Goal: Information Seeking & Learning: Learn about a topic

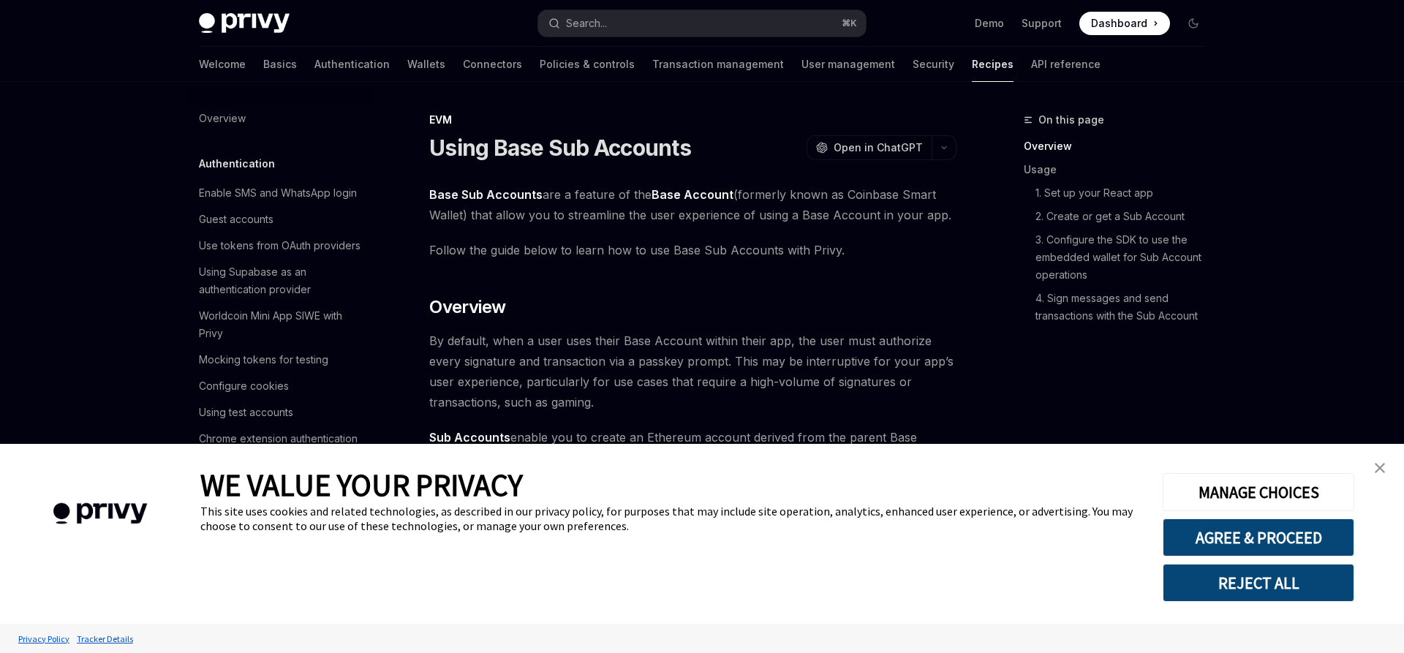
scroll to position [1874, 0]
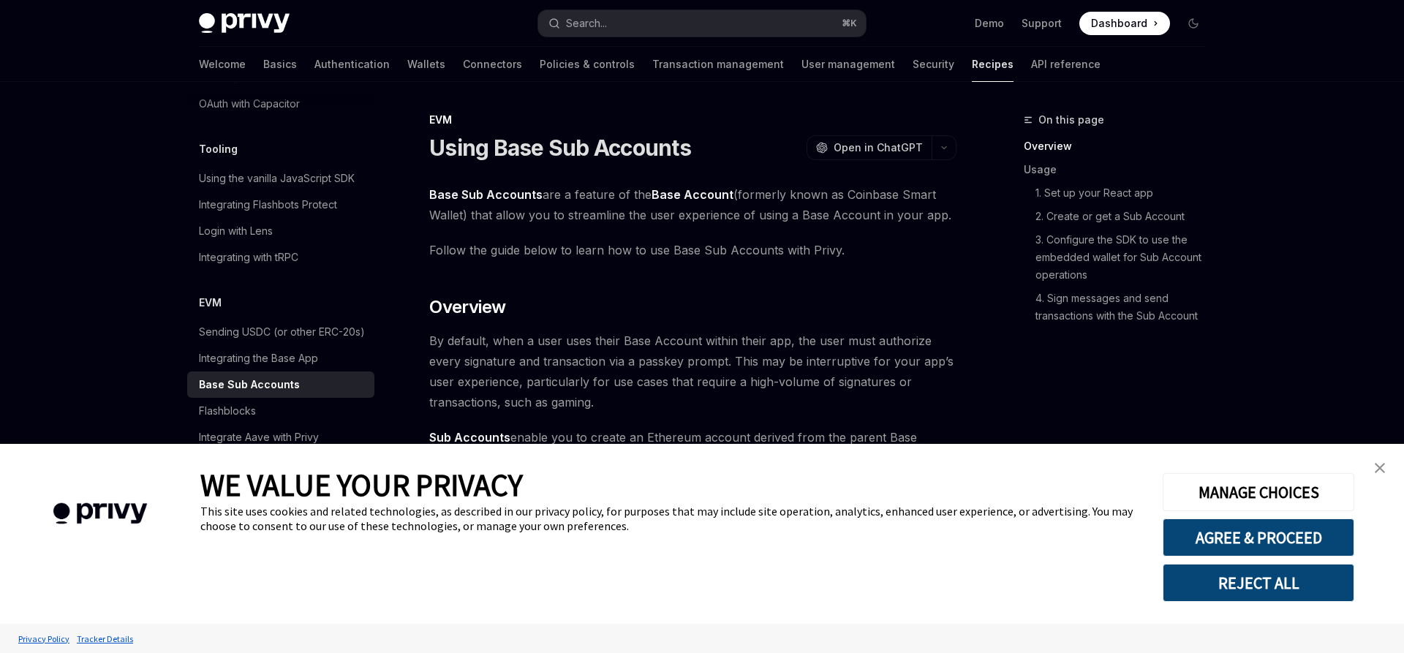
type textarea "*"
click at [1253, 542] on button "AGREE & PROCEED" at bounding box center [1258, 537] width 192 height 38
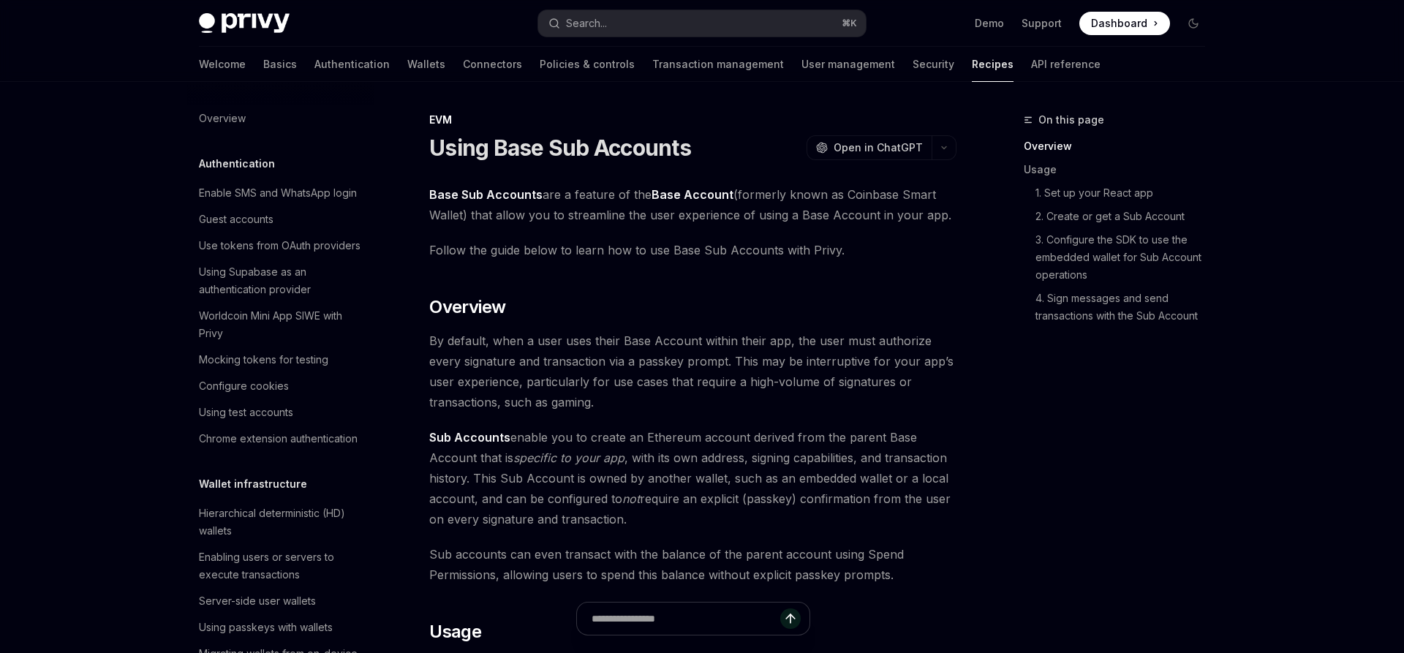
scroll to position [1874, 0]
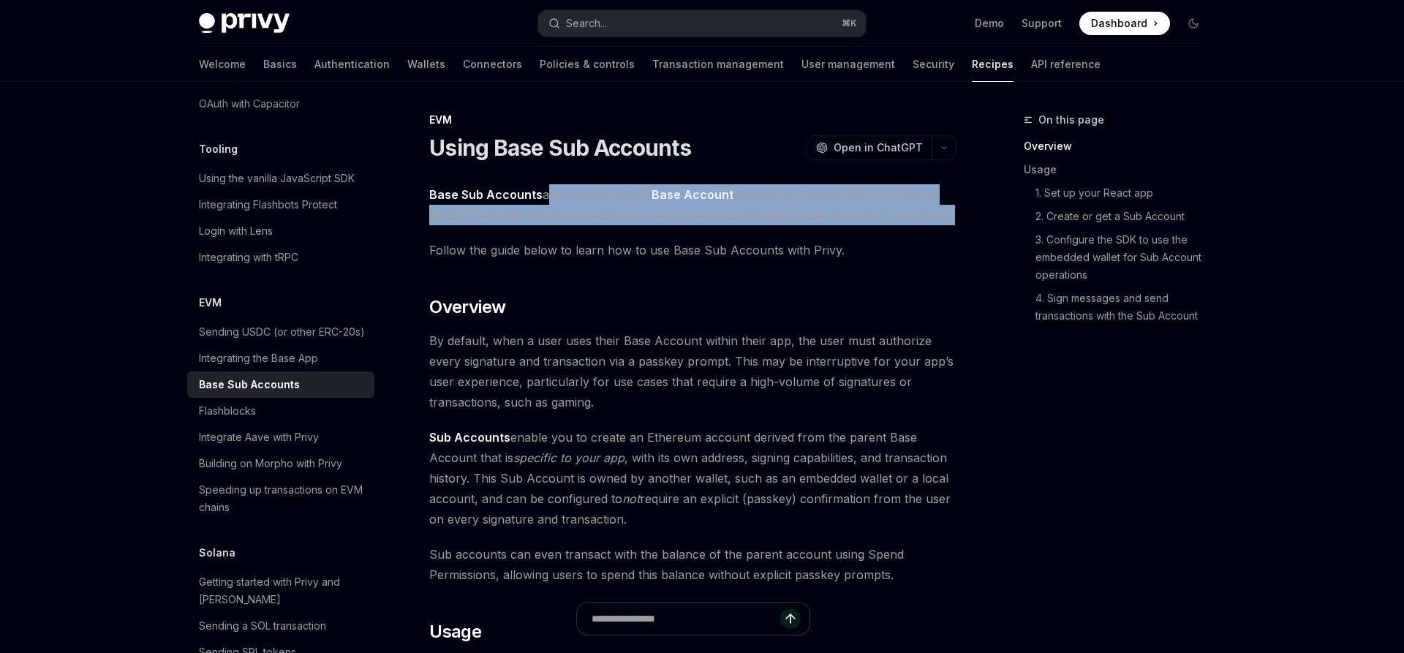
drag, startPoint x: 543, startPoint y: 194, endPoint x: 660, endPoint y: 238, distance: 124.9
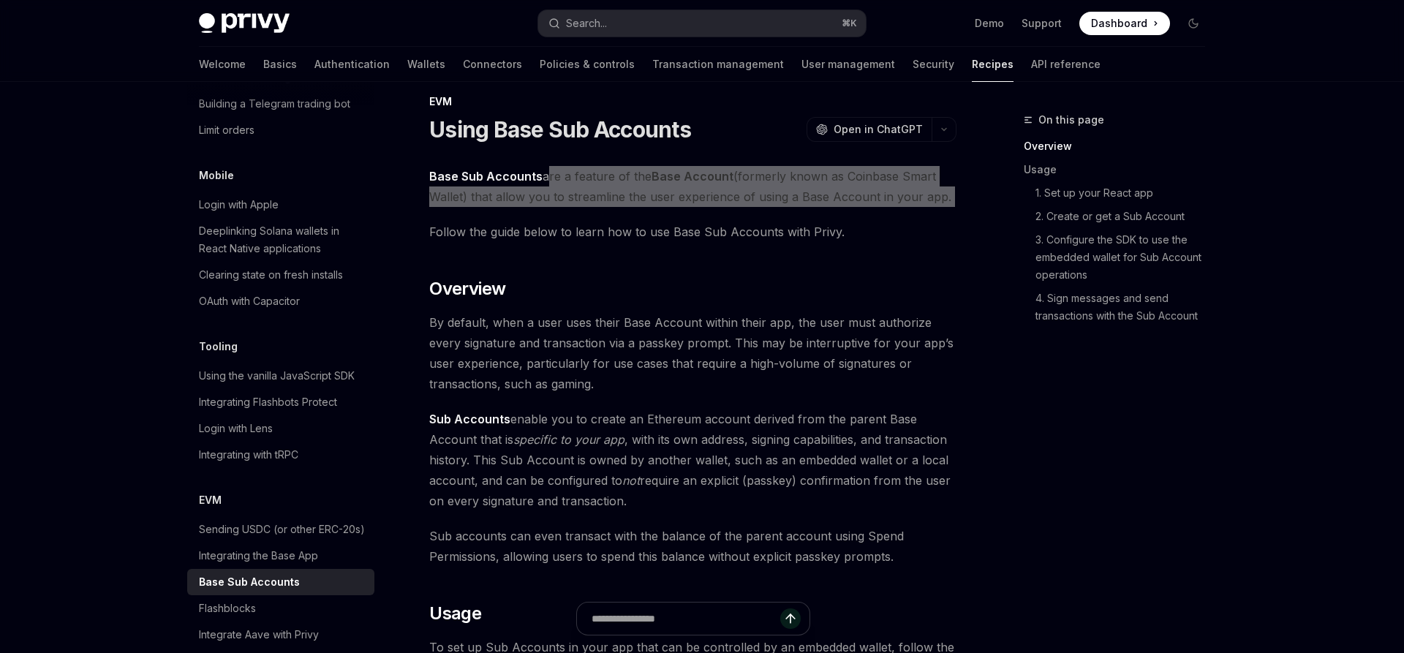
scroll to position [0, 0]
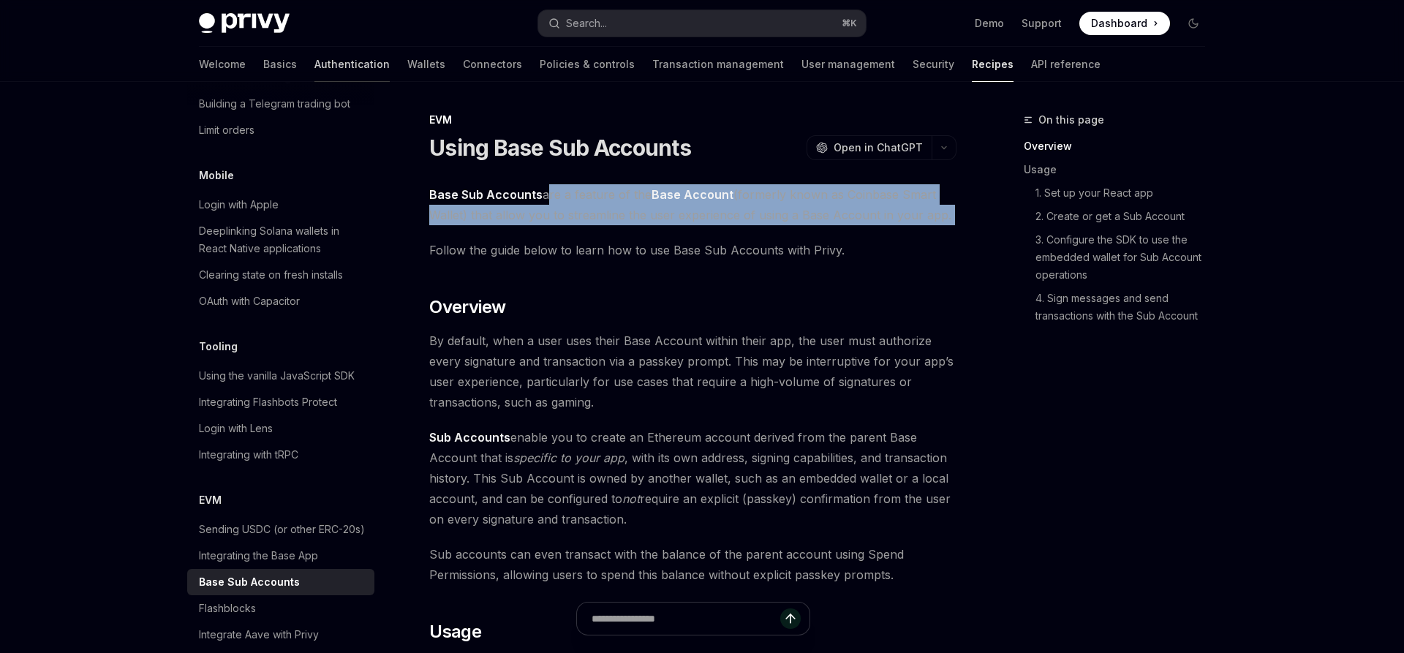
click at [314, 61] on link "Authentication" at bounding box center [351, 64] width 75 height 35
type textarea "*"
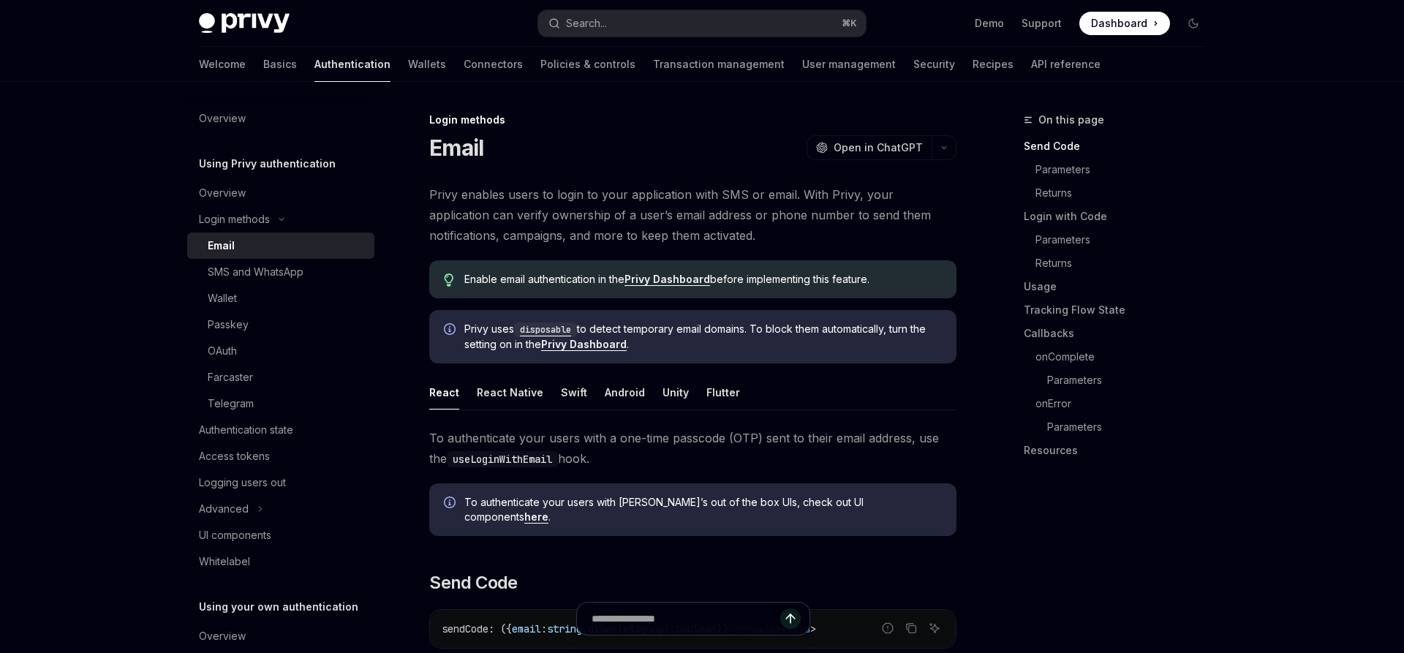
type textarea "*"
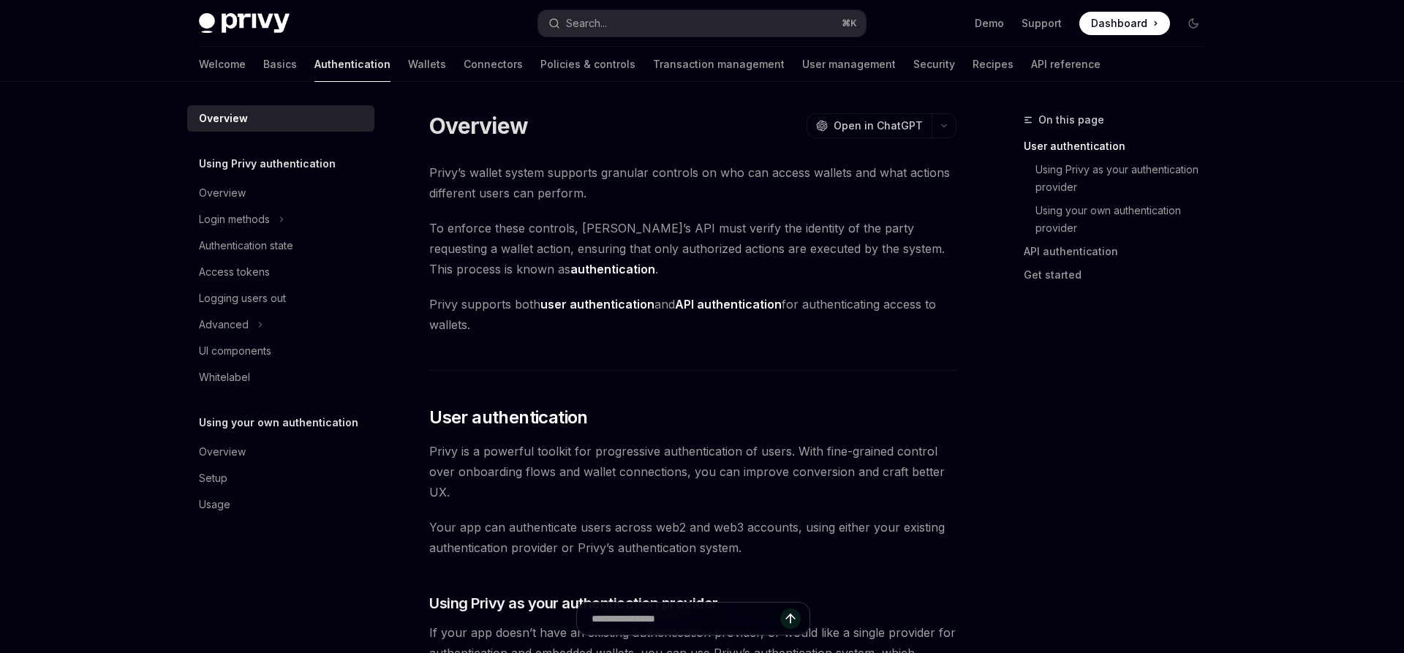
type textarea "*"
